Goal: Navigation & Orientation: Find specific page/section

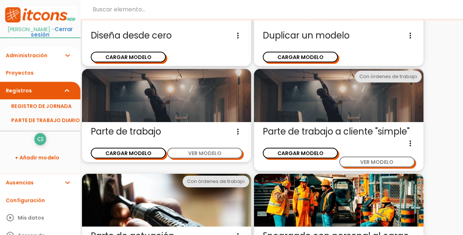
scroll to position [78, 0]
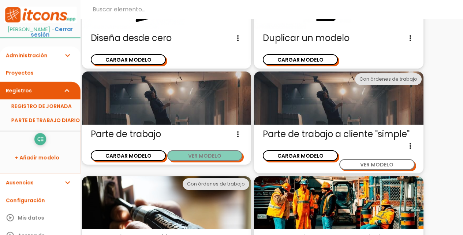
click at [203, 151] on button "VER MODELO" at bounding box center [204, 155] width 75 height 11
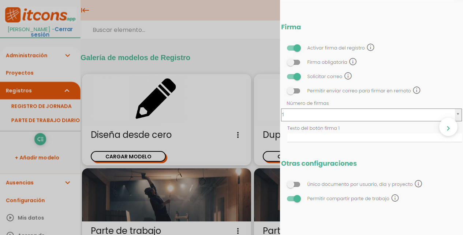
scroll to position [692, 0]
click at [242, 50] on div "close CARGAR MODELO chevron_right" at bounding box center [231, 117] width 463 height 235
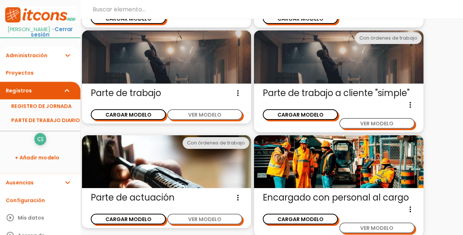
scroll to position [127, 0]
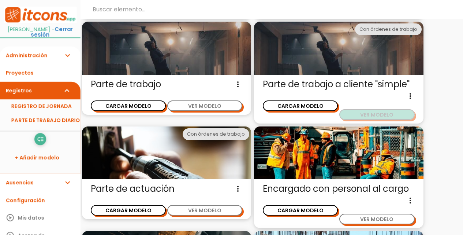
click at [381, 117] on button "VER MODELO" at bounding box center [376, 114] width 75 height 11
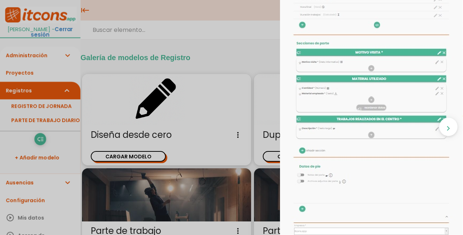
scroll to position [146, 0]
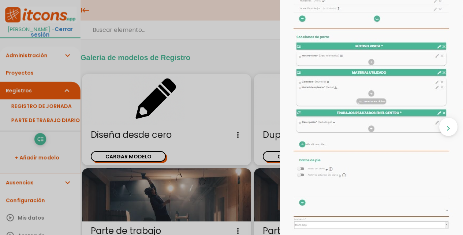
click at [270, 104] on div "close CARGAR MODELO chevron_right" at bounding box center [231, 117] width 463 height 235
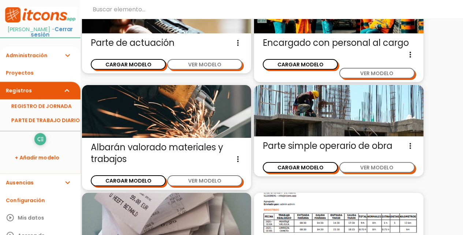
scroll to position [274, 0]
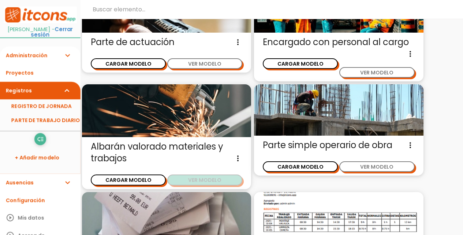
click at [226, 182] on button "VER MODELO" at bounding box center [204, 179] width 75 height 11
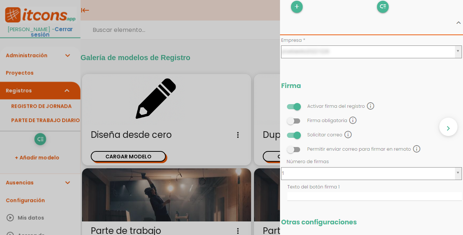
scroll to position [623, 0]
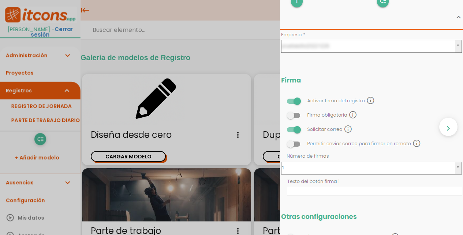
click at [263, 111] on div "close CARGAR MODELO chevron_right" at bounding box center [231, 117] width 463 height 235
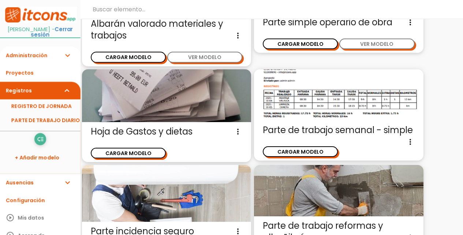
scroll to position [403, 0]
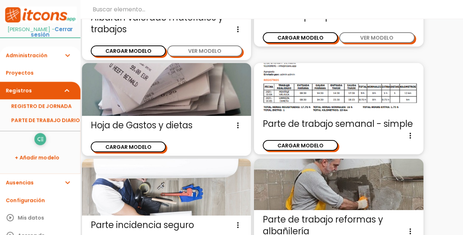
click at [193, 126] on span "Hoja de Gastos y dietas Este modelo de parte de trabajo es exclusivo para repor…" at bounding box center [167, 125] width 152 height 12
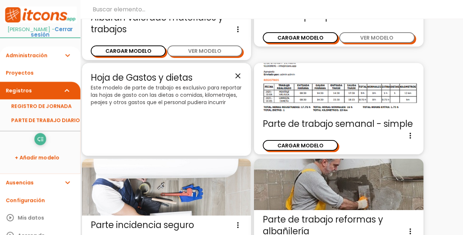
click at [237, 76] on icon "close" at bounding box center [238, 76] width 9 height 9
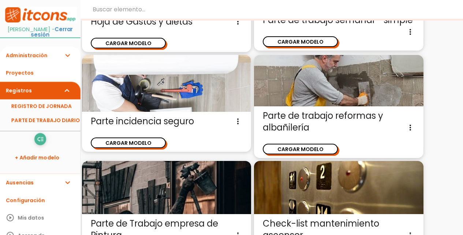
scroll to position [476, 0]
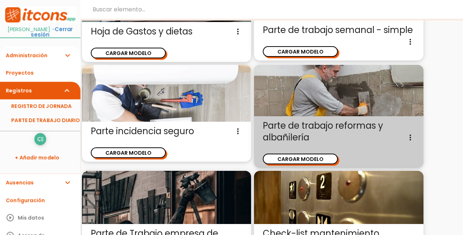
click at [287, 129] on span "Parte de trabajo reformas y albañilería Parte de trabajo para empresas de refor…" at bounding box center [339, 131] width 152 height 23
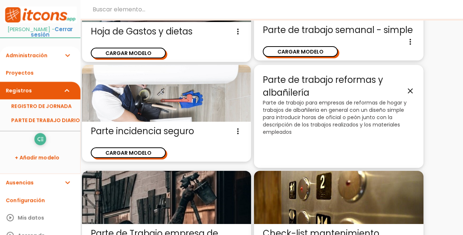
click at [409, 90] on icon "close" at bounding box center [410, 90] width 9 height 9
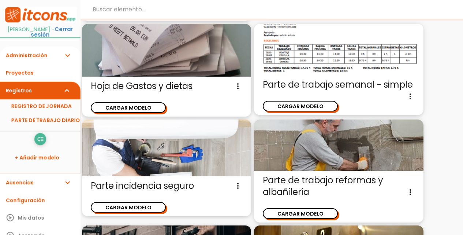
scroll to position [403, 0]
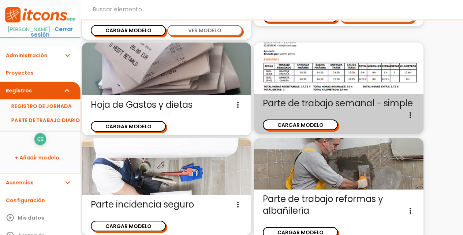
click at [399, 104] on span "Parte de trabajo semanal - simple Parte simple para rellenar por dias de semana…" at bounding box center [339, 103] width 152 height 12
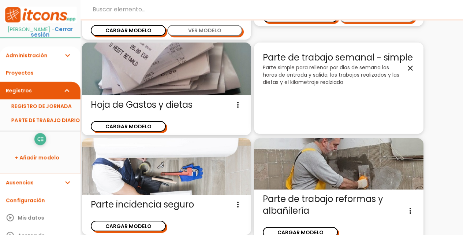
click at [408, 67] on icon "close" at bounding box center [410, 68] width 9 height 9
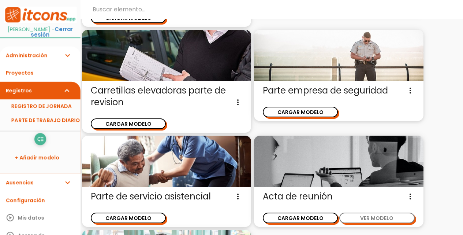
scroll to position [1611, 0]
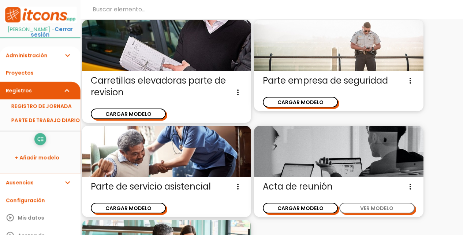
click at [66, 52] on icon "expand_more" at bounding box center [67, 56] width 9 height 18
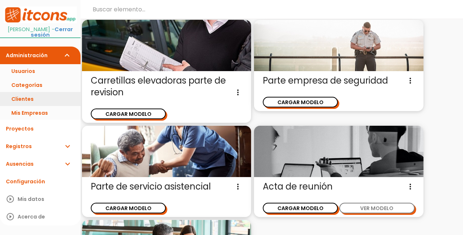
click at [55, 92] on link "Clientes" at bounding box center [40, 99] width 81 height 14
